Goal: Transaction & Acquisition: Download file/media

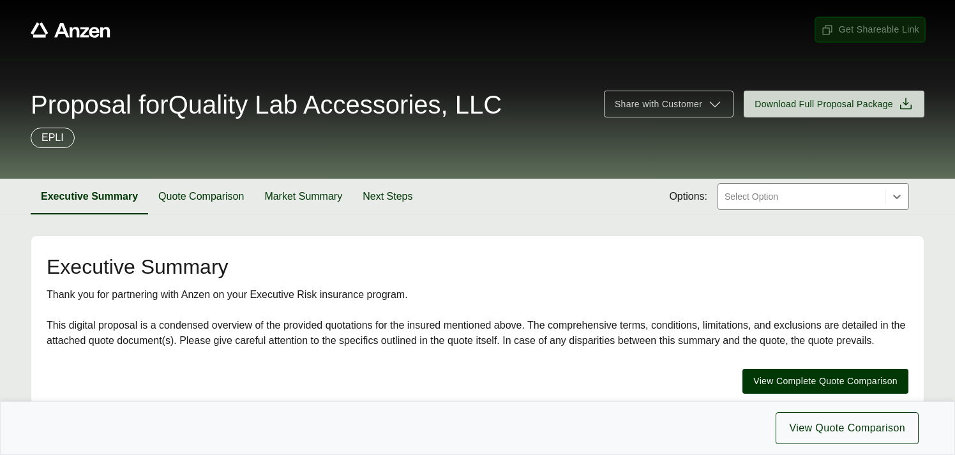
click at [851, 31] on span "Get Shareable Link" at bounding box center [870, 29] width 98 height 13
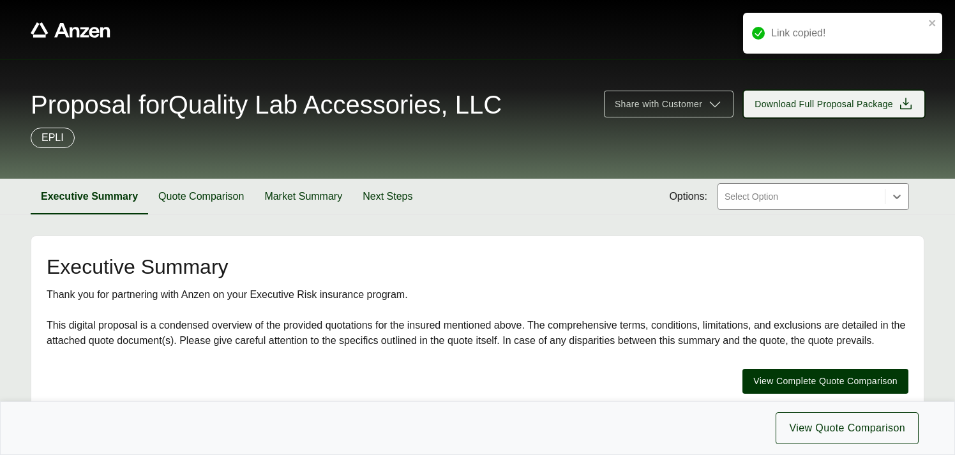
click at [823, 100] on span "Download Full Proposal Package" at bounding box center [823, 104] width 139 height 13
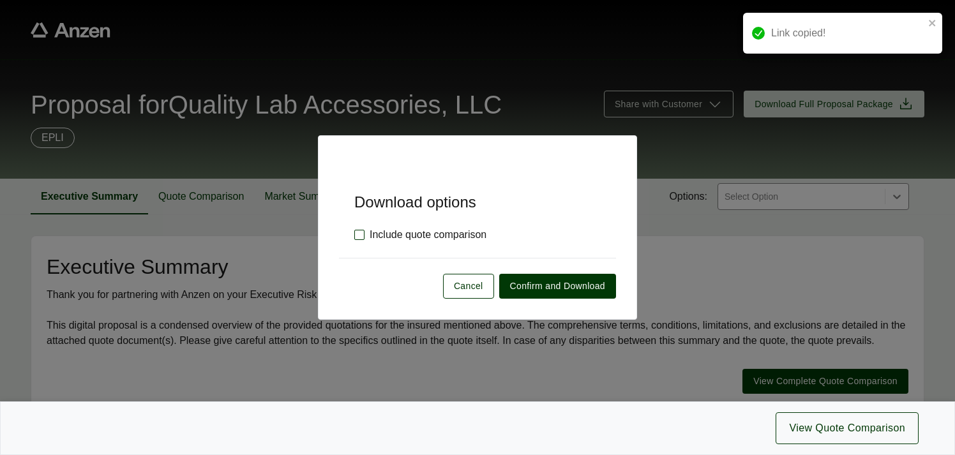
click at [357, 239] on label "Include quote comparison" at bounding box center [420, 234] width 132 height 15
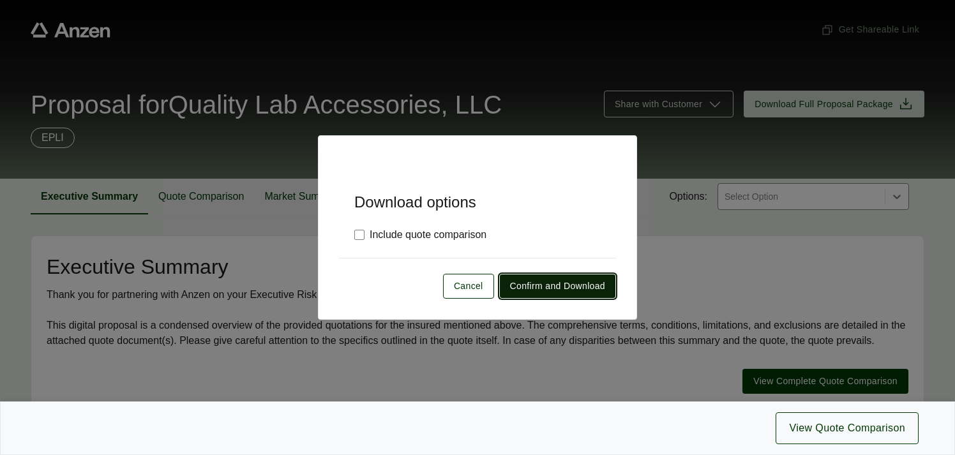
click at [532, 282] on span "Confirm and Download" at bounding box center [557, 286] width 95 height 13
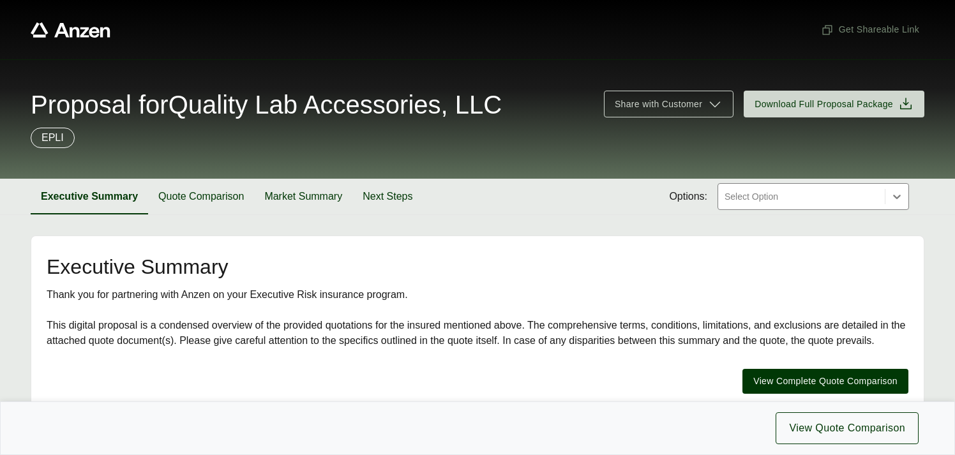
click at [208, 115] on span "Proposal for Quality Lab Accessories, LLC" at bounding box center [266, 105] width 471 height 26
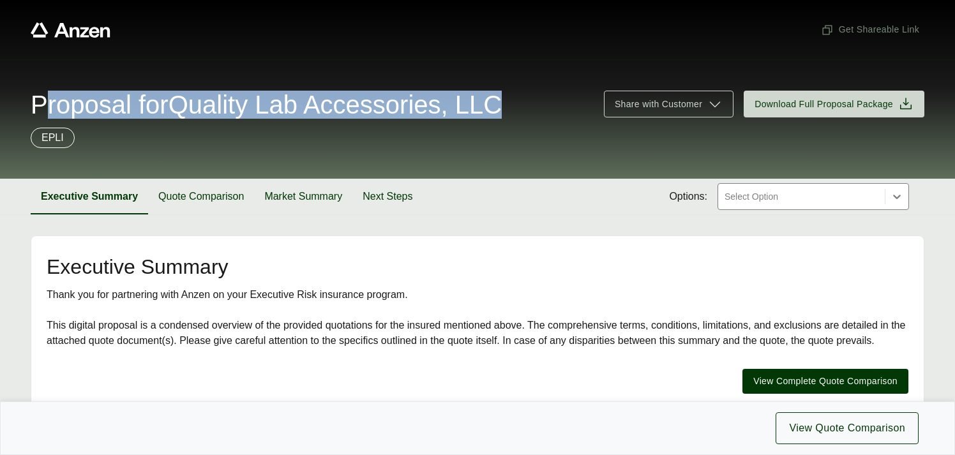
copy span "Proposal for Quality Lab Accessories, LLC"
